Goal: Subscribe to service/newsletter

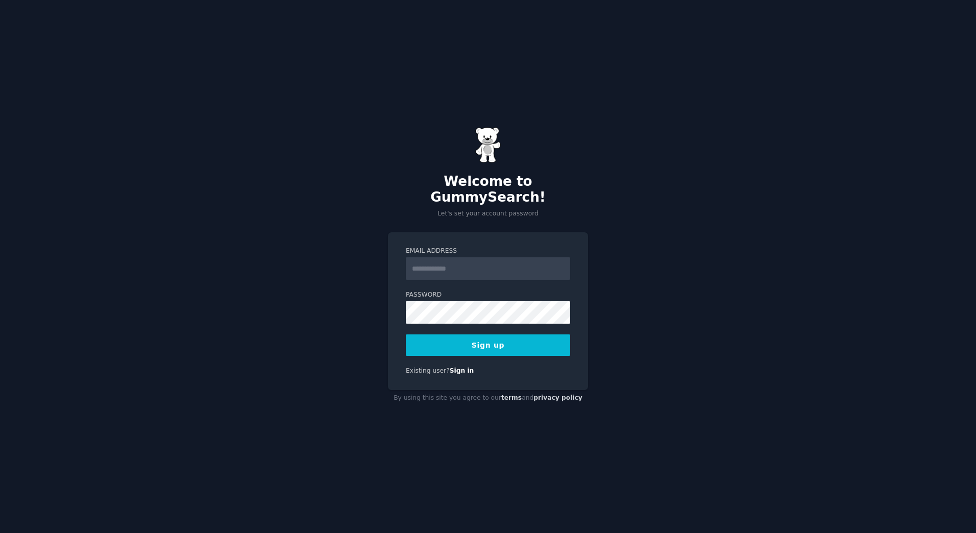
click at [485, 262] on input "Email Address" at bounding box center [488, 268] width 164 height 22
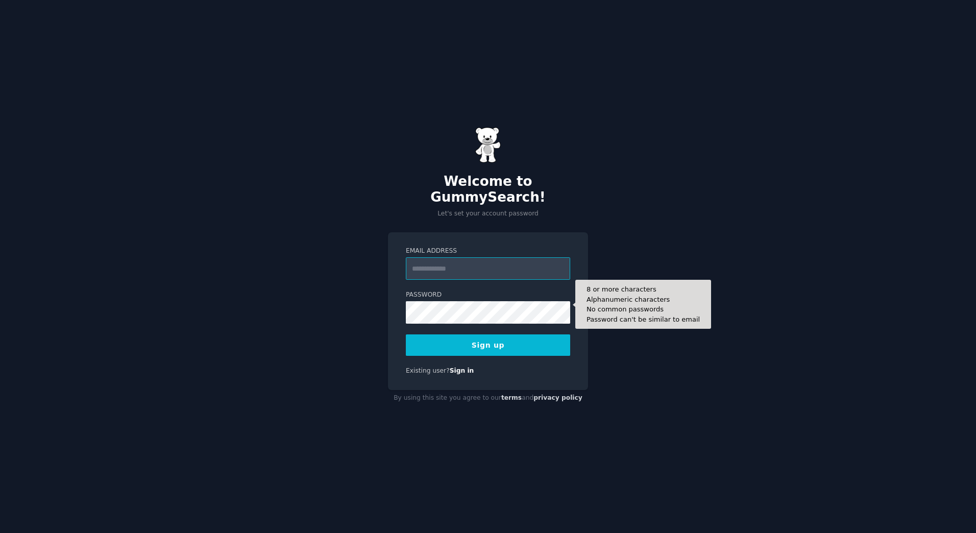
type input "**********"
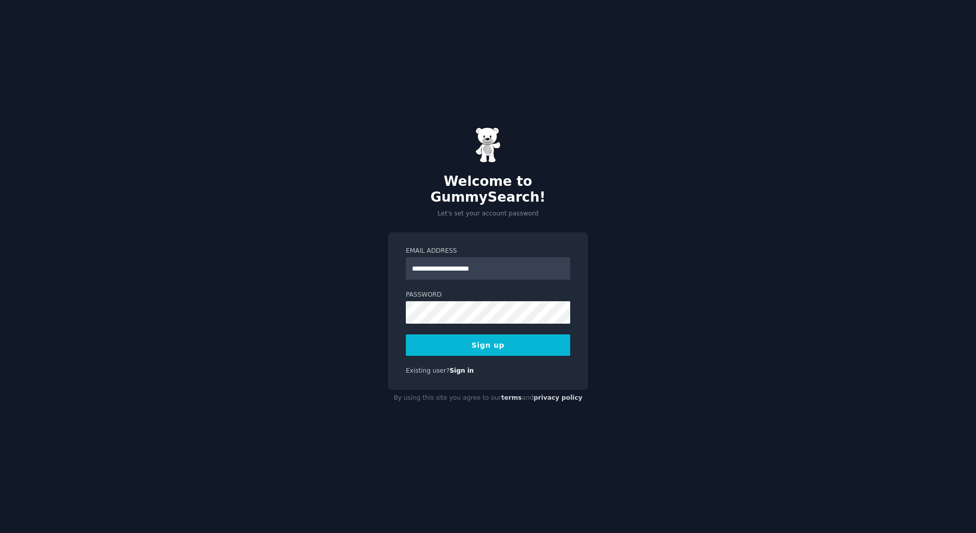
click at [495, 334] on button "Sign up" at bounding box center [488, 344] width 164 height 21
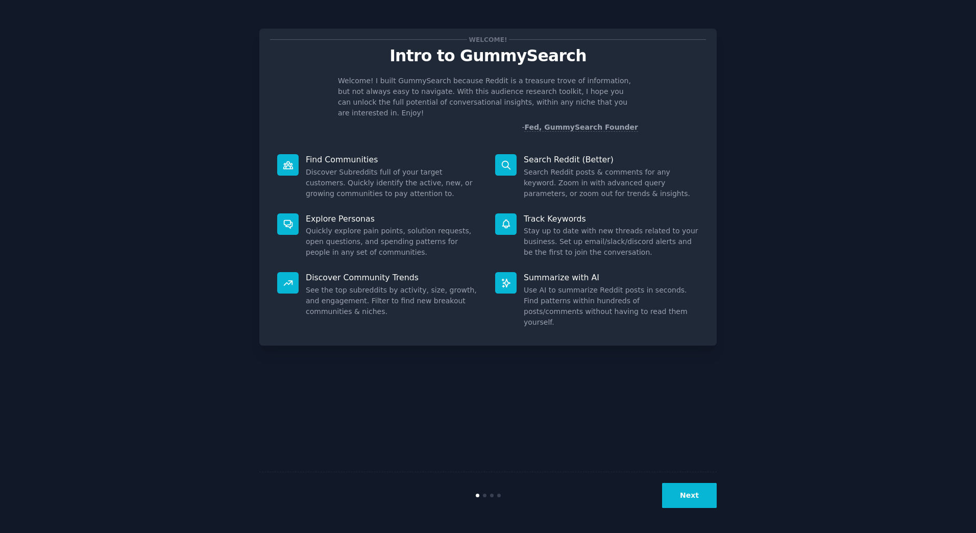
click at [699, 491] on button "Next" at bounding box center [689, 495] width 55 height 25
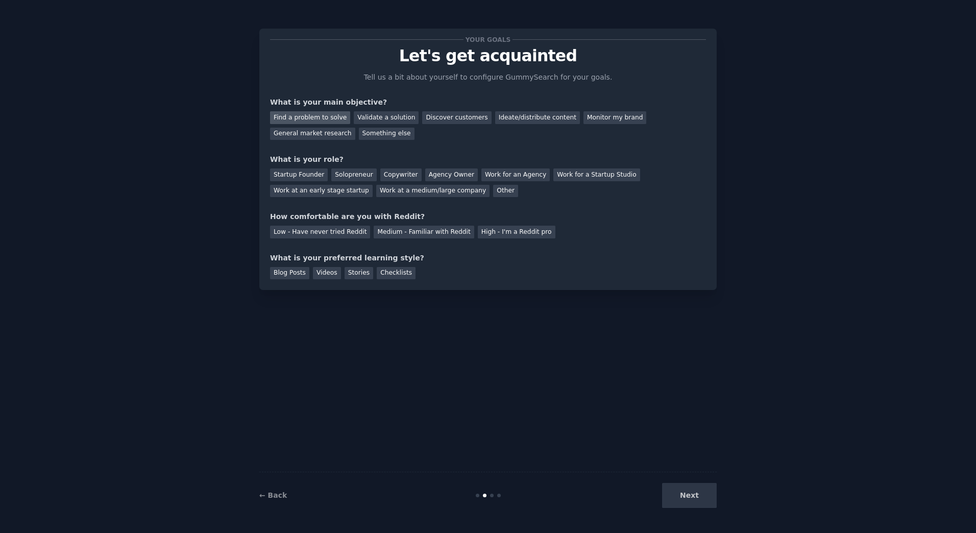
click at [319, 118] on div "Find a problem to solve" at bounding box center [310, 117] width 80 height 13
click at [346, 173] on div "Solopreneur" at bounding box center [353, 174] width 45 height 13
click at [414, 231] on div "Medium - Familiar with Reddit" at bounding box center [424, 232] width 100 height 13
click at [296, 273] on div "Blog Posts" at bounding box center [289, 273] width 39 height 13
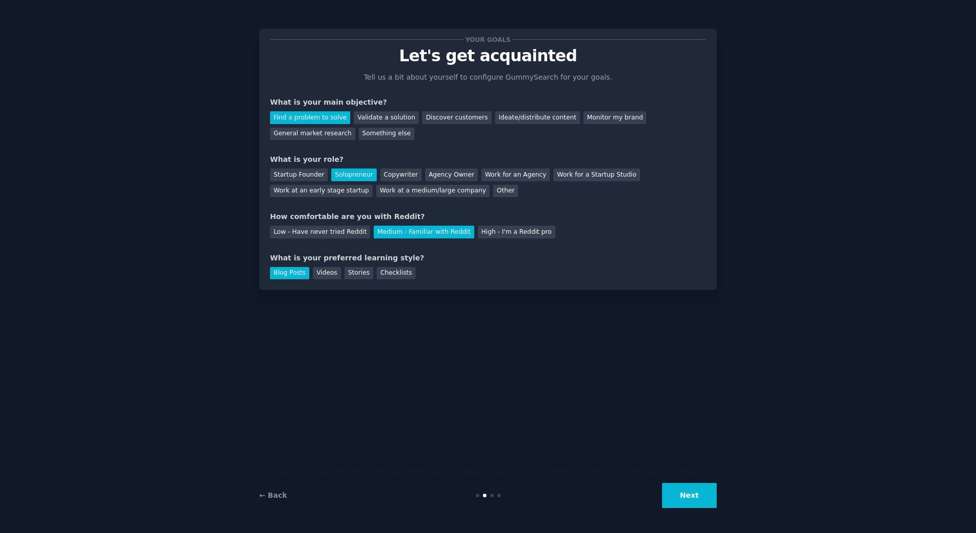
click at [708, 492] on button "Next" at bounding box center [689, 495] width 55 height 25
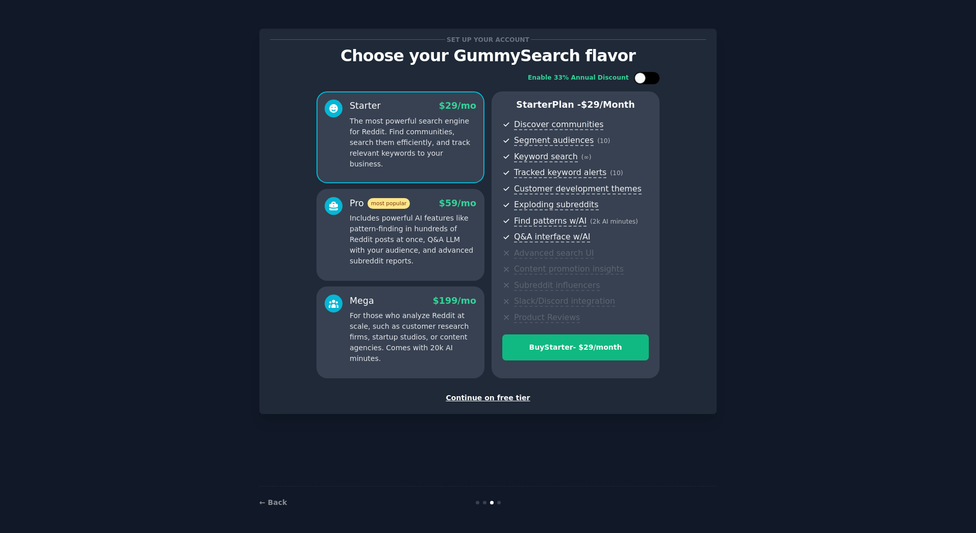
click at [657, 77] on div at bounding box center [647, 78] width 26 height 12
checkbox input "true"
click at [504, 396] on div "Continue on free tier" at bounding box center [488, 398] width 436 height 11
